Goal: Task Accomplishment & Management: Complete application form

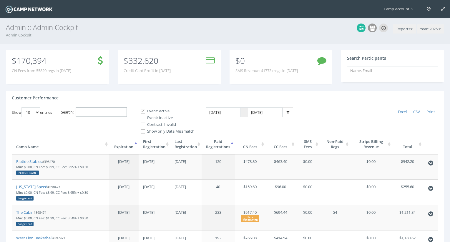
click at [104, 116] on input "Search:" at bounding box center [101, 112] width 51 height 10
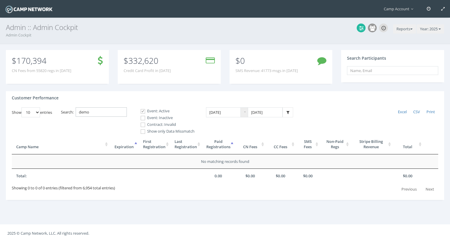
type input "demo"
click at [168, 117] on label "Event: Inactive" at bounding box center [165, 118] width 59 height 6
click at [142, 117] on input "Event: Inactive" at bounding box center [140, 118] width 6 height 6
checkbox input "true"
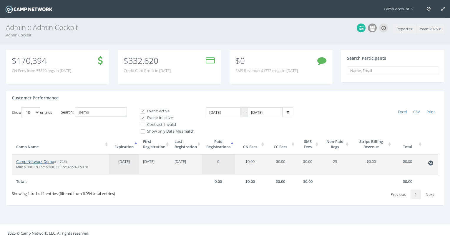
click at [37, 162] on link "Camp Network Demo" at bounding box center [35, 161] width 38 height 5
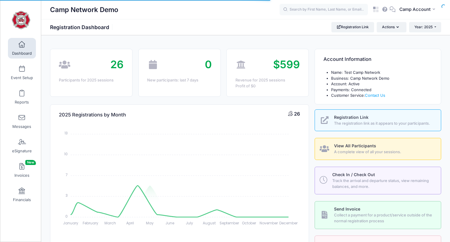
select select
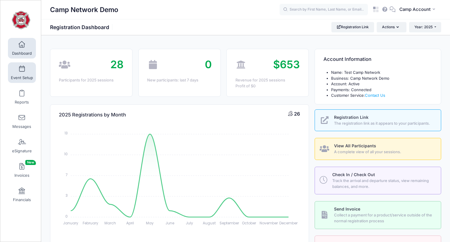
click at [17, 75] on span "Event Setup" at bounding box center [22, 77] width 22 height 5
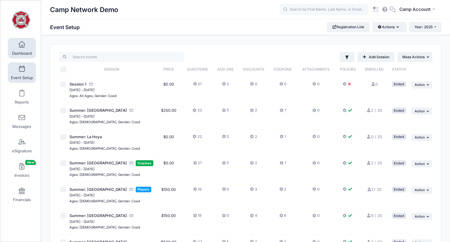
click at [21, 52] on span "Dashboard" at bounding box center [22, 53] width 20 height 5
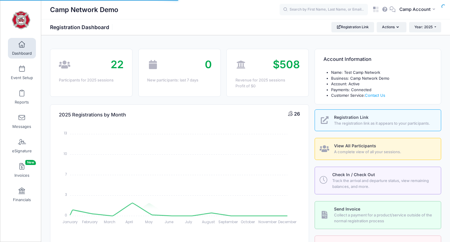
select select
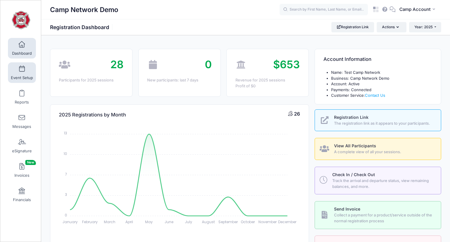
click at [22, 77] on span "Event Setup" at bounding box center [22, 77] width 22 height 5
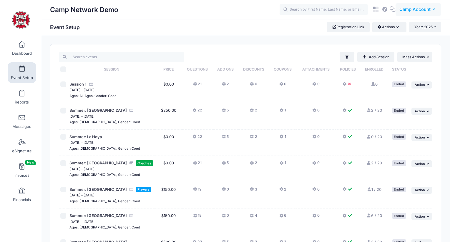
click at [408, 10] on span "Camp Account" at bounding box center [414, 9] width 31 height 6
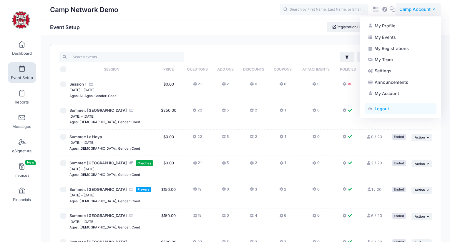
click at [393, 108] on link "Logout" at bounding box center [401, 108] width 72 height 11
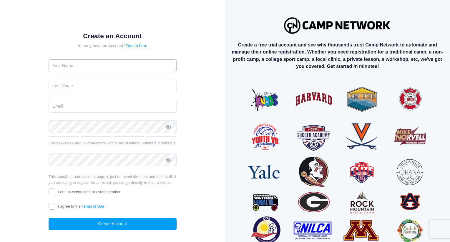
click at [140, 67] on input "text" at bounding box center [113, 65] width 128 height 13
type input "[PERSON_NAME]"
type input "[PERSON_NAME][EMAIL_ADDRESS][PERSON_NAME][DOMAIN_NAME]"
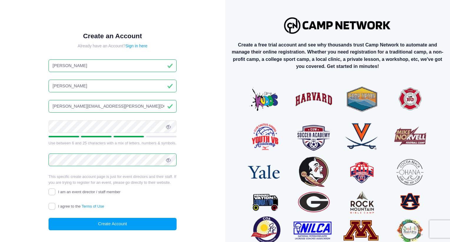
click at [52, 193] on input "I am an event director / staff member" at bounding box center [52, 192] width 7 height 7
checkbox input "true"
click at [53, 206] on input "I agree to the Terms of Use" at bounding box center [52, 206] width 7 height 7
checkbox input "true"
click at [83, 107] on input "[PERSON_NAME][EMAIL_ADDRESS][PERSON_NAME][DOMAIN_NAME]" at bounding box center [113, 106] width 128 height 13
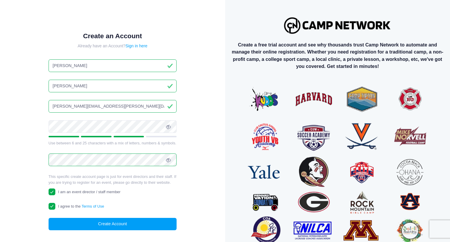
drag, startPoint x: 157, startPoint y: 107, endPoint x: 56, endPoint y: 101, distance: 101.7
click at [56, 101] on input "[PERSON_NAME][EMAIL_ADDRESS][PERSON_NAME][DATE][DOMAIN_NAME]" at bounding box center [113, 106] width 128 height 13
type input "[PERSON_NAME][EMAIL_ADDRESS][PERSON_NAME][DATE][DOMAIN_NAME]"
click at [122, 223] on button "Create Account" at bounding box center [113, 224] width 128 height 13
